Goal: Find specific page/section: Find specific page/section

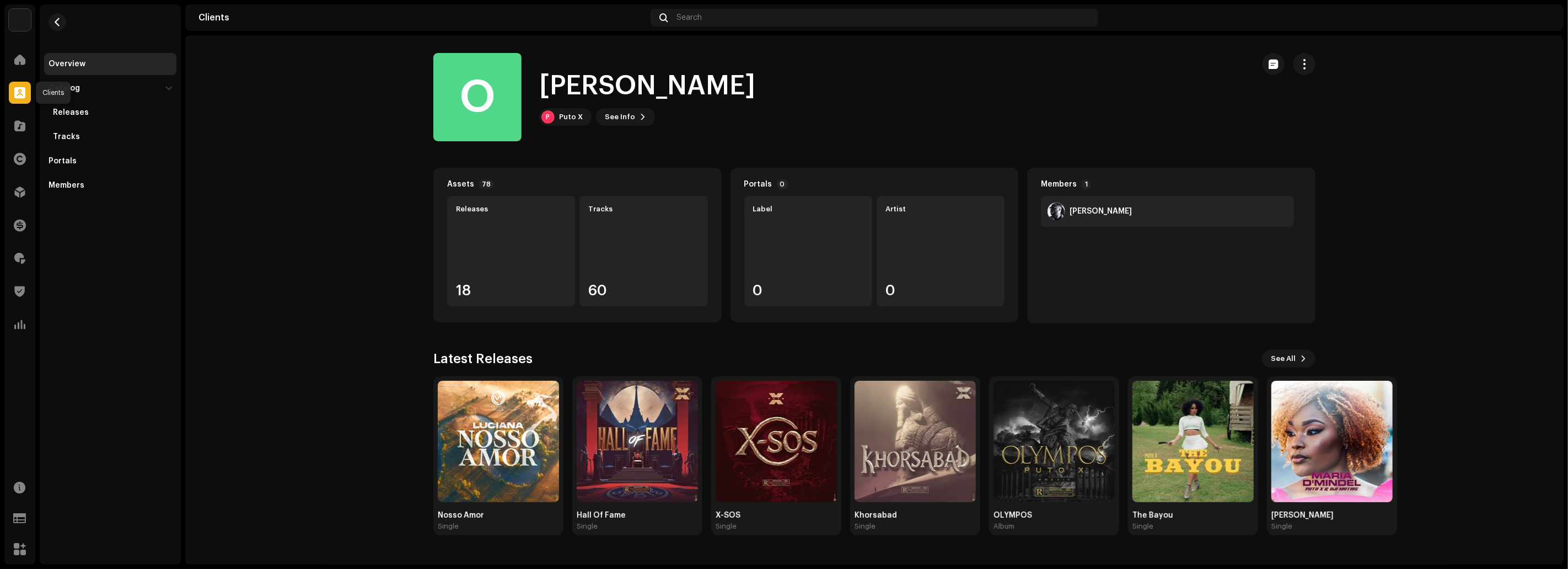
click at [19, 93] on span at bounding box center [20, 93] width 11 height 9
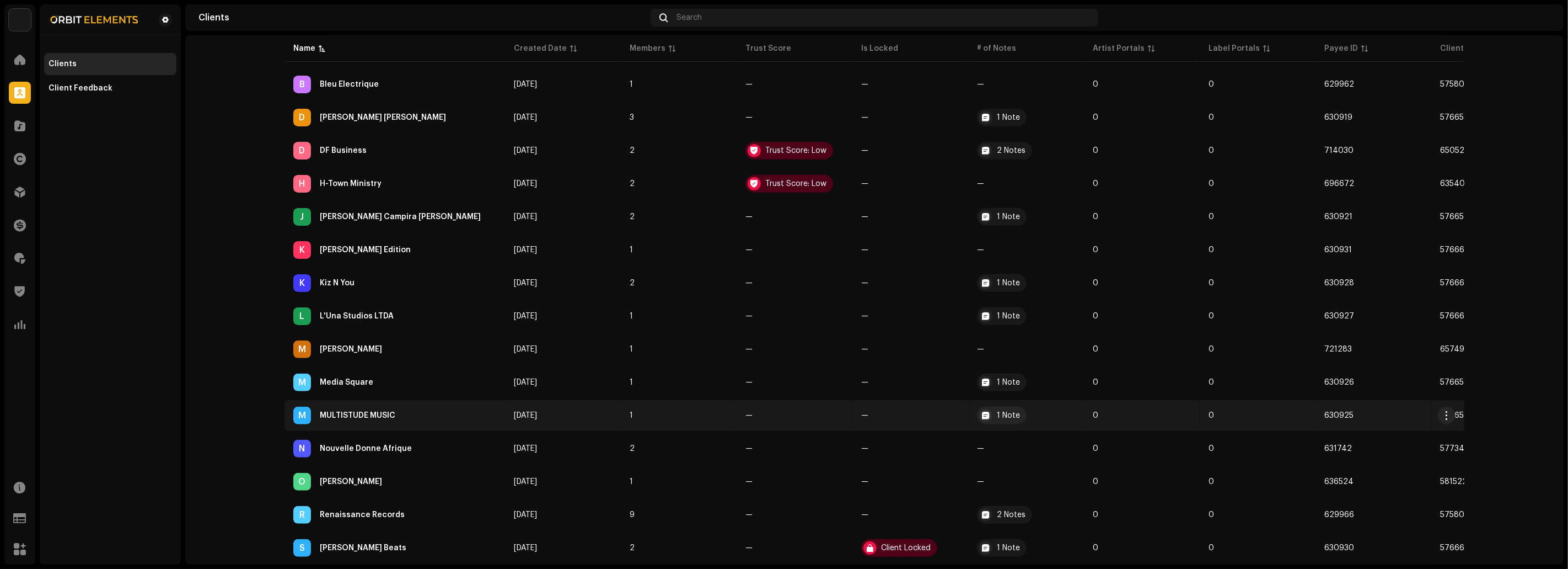
scroll to position [338, 0]
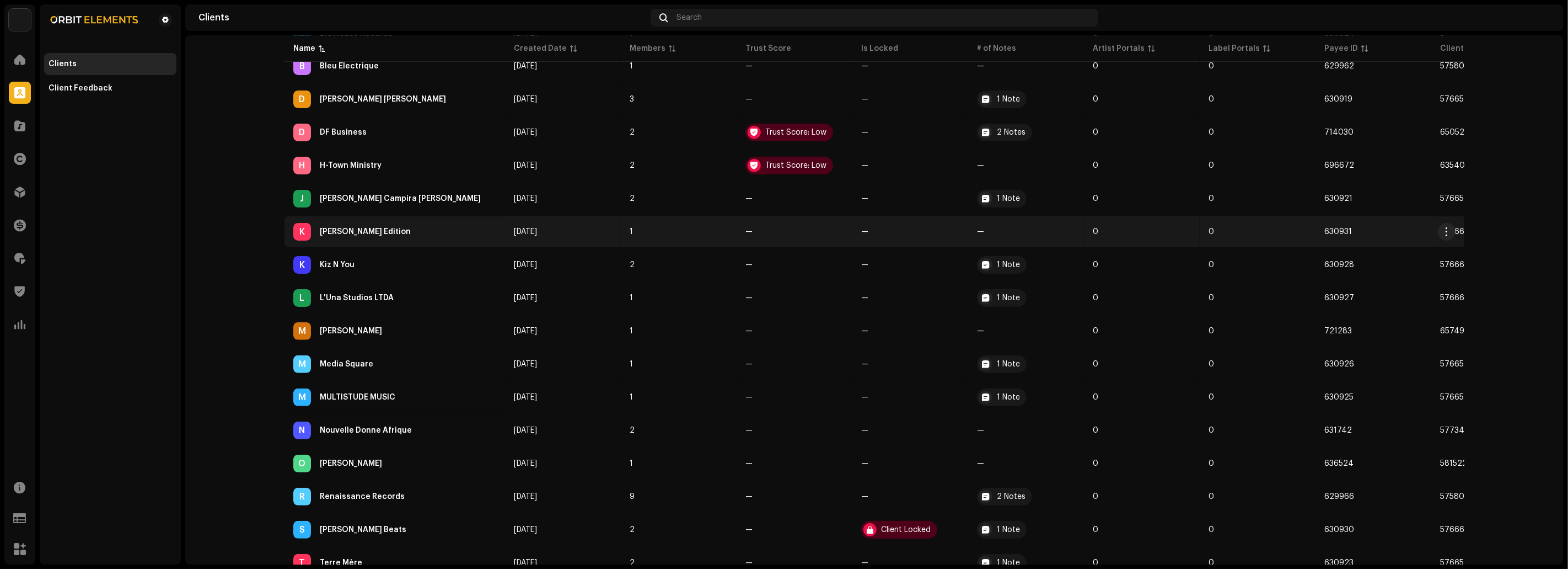
click at [396, 231] on div "K [PERSON_NAME] Edition" at bounding box center [394, 231] width 203 height 18
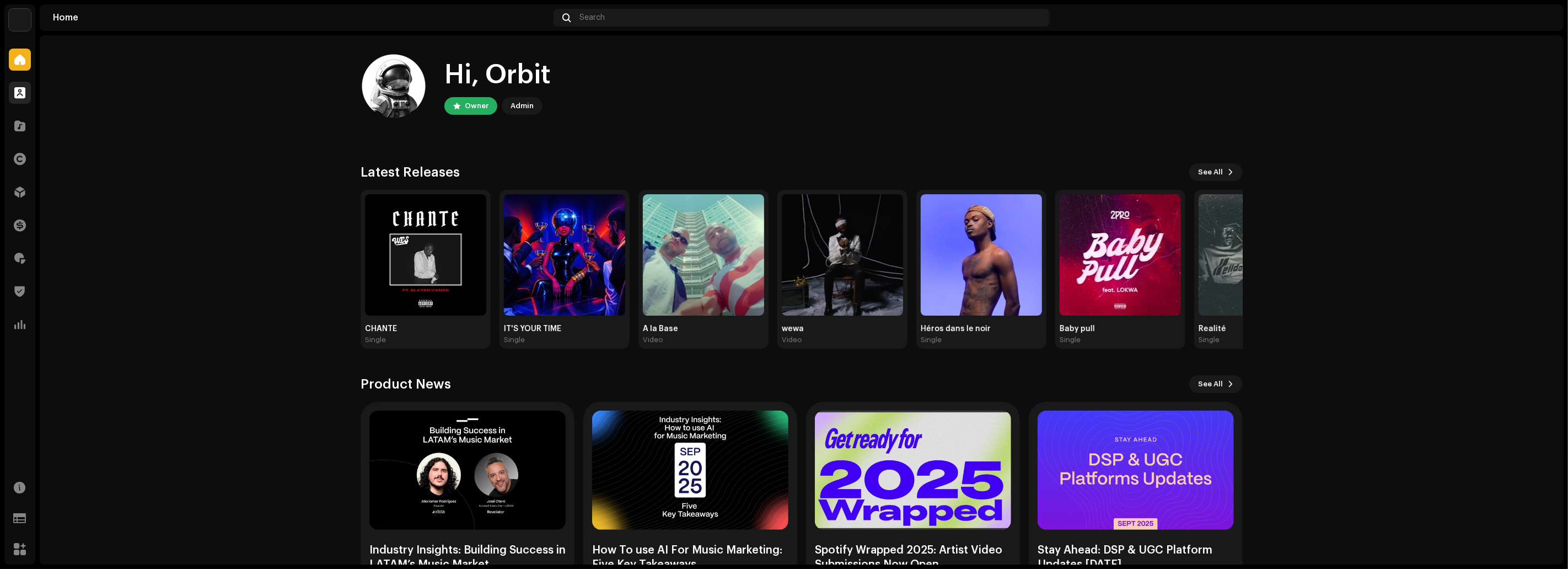
click at [30, 95] on div "Clients" at bounding box center [19, 93] width 31 height 31
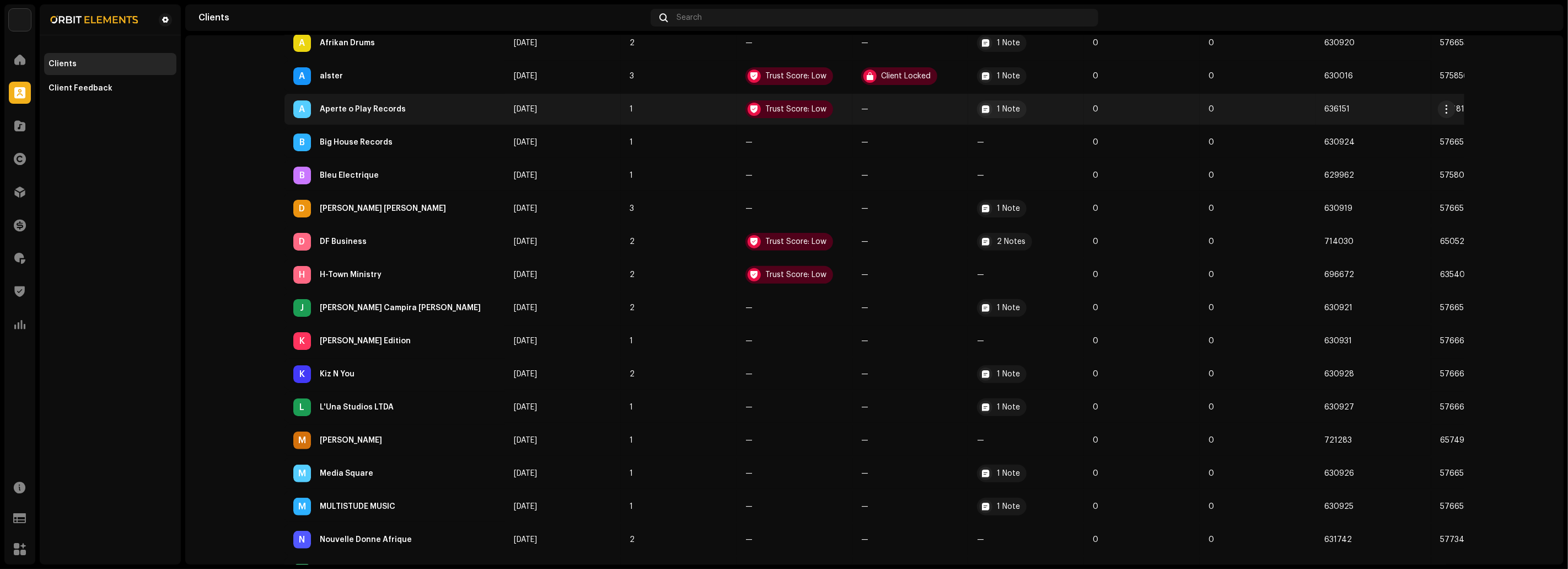
scroll to position [278, 0]
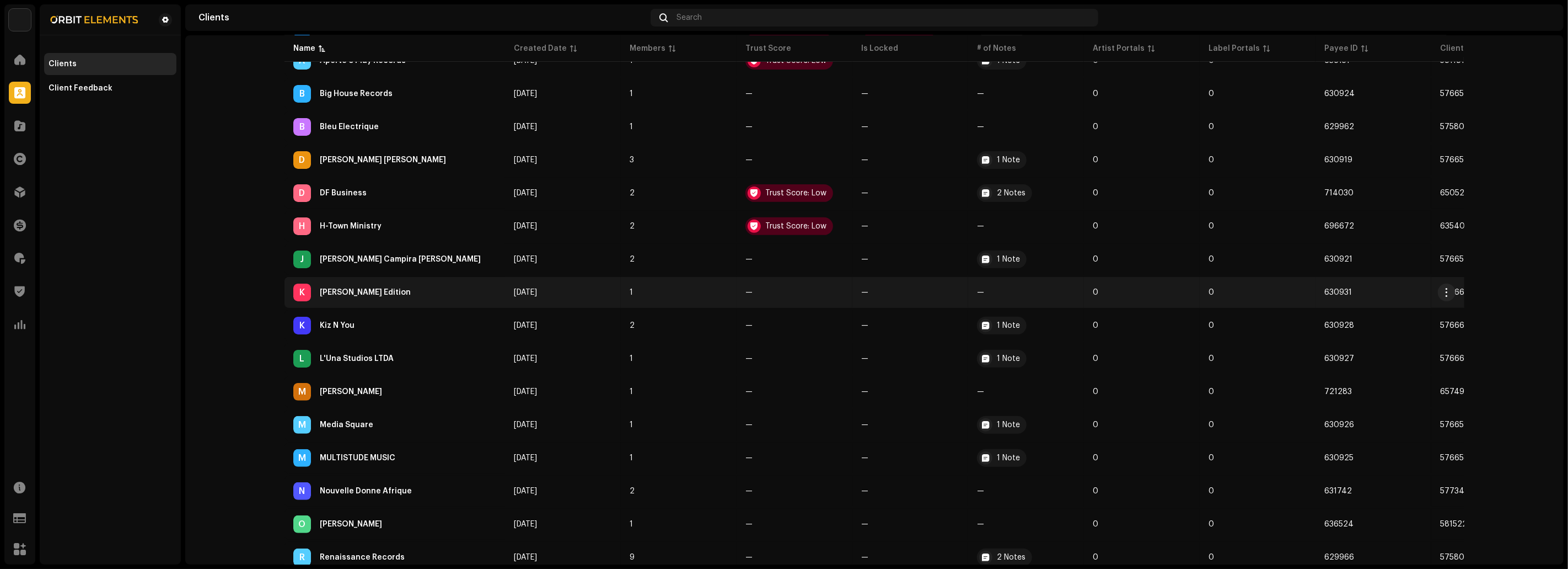
click at [366, 294] on div "K [PERSON_NAME] Edition" at bounding box center [394, 292] width 203 height 18
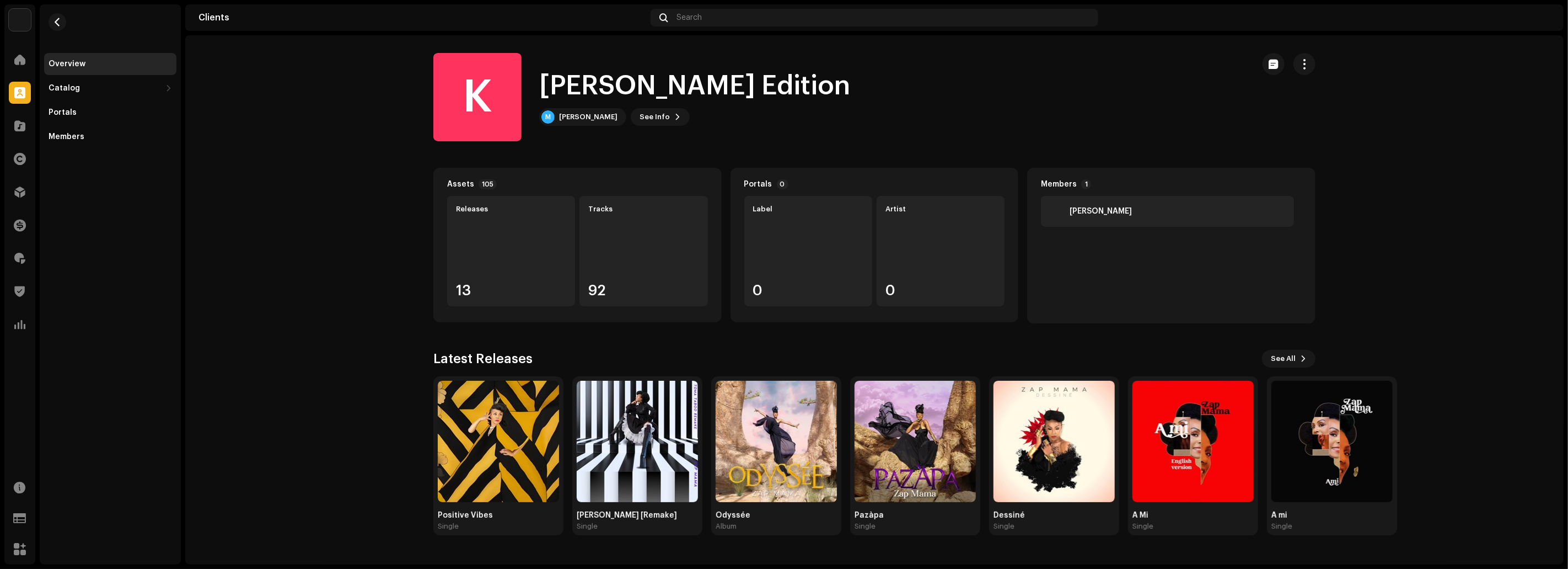
click at [351, 303] on clients-catalog-details-overview "K Kesia Edition K Kesia Edition M Marie Daulne See Info Assets 105 Releases 13 …" at bounding box center [874, 294] width 1378 height 518
